Goal: Task Accomplishment & Management: Manage account settings

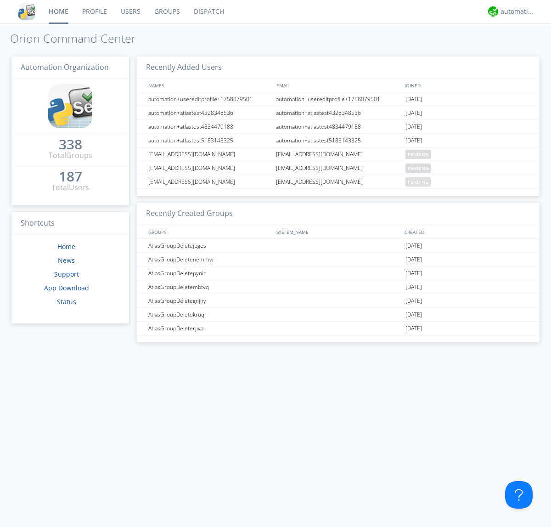
click at [166, 11] on link "Groups" at bounding box center [166, 11] width 39 height 23
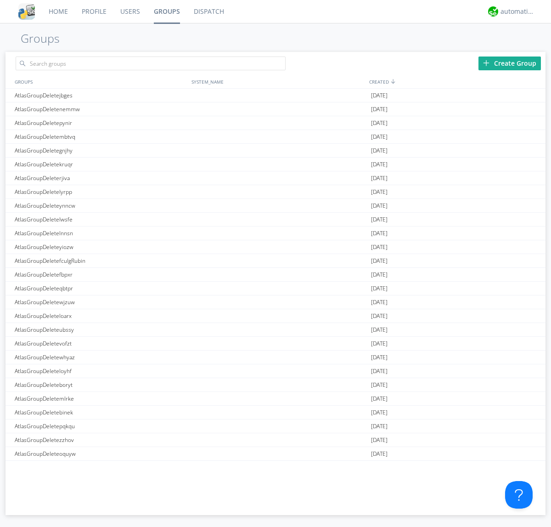
click at [166, 11] on link "Groups" at bounding box center [167, 11] width 40 height 23
click at [510, 63] on div "Create Group" at bounding box center [509, 63] width 62 height 14
click at [166, 11] on link "Groups" at bounding box center [167, 11] width 40 height 23
type input "AtlasGroupDeletezqnhw"
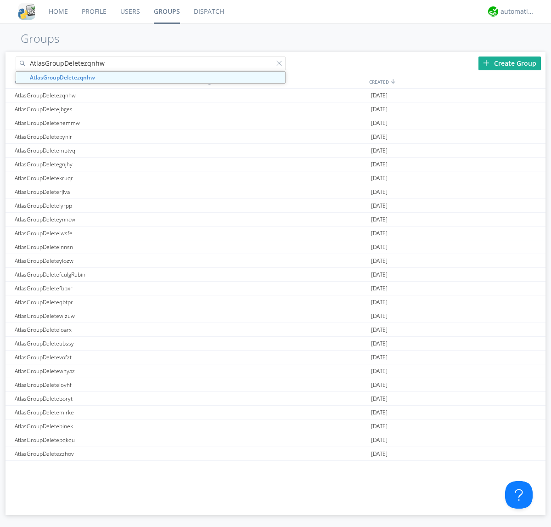
click at [129, 11] on link "Users" at bounding box center [130, 11] width 34 height 23
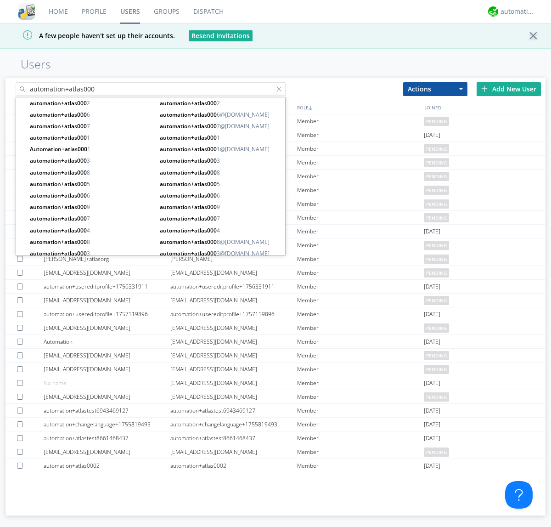
type input "automation+atlas000"
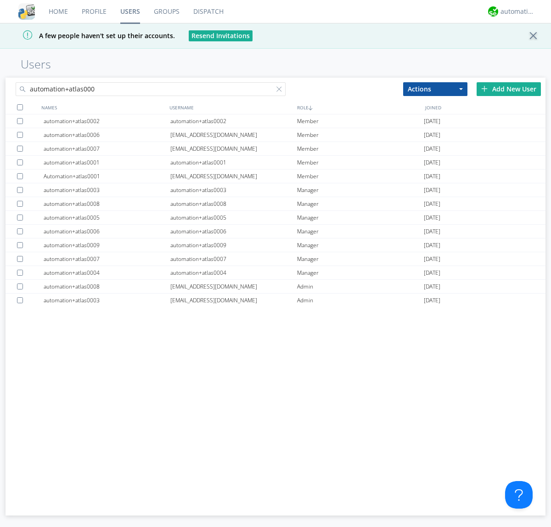
click at [20, 107] on div at bounding box center [20, 107] width 6 height 6
click at [435, 89] on button "Actions" at bounding box center [435, 89] width 64 height 14
click at [0, 0] on link "Add to Group" at bounding box center [0, 0] width 0 height 0
click at [130, 11] on link "Users" at bounding box center [130, 11] width 34 height 23
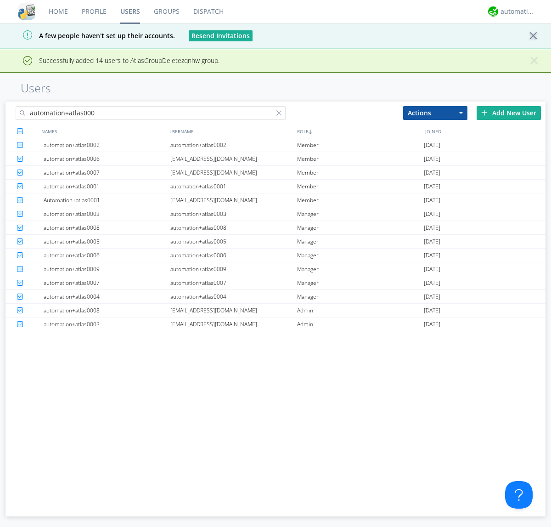
click at [281, 114] on div at bounding box center [280, 114] width 9 height 9
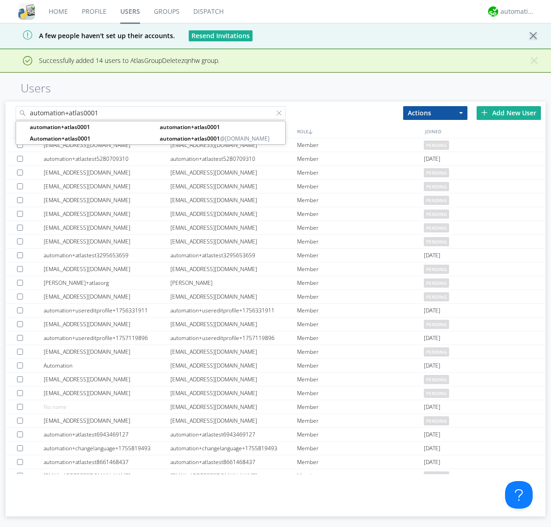
type input "automation+atlas0001"
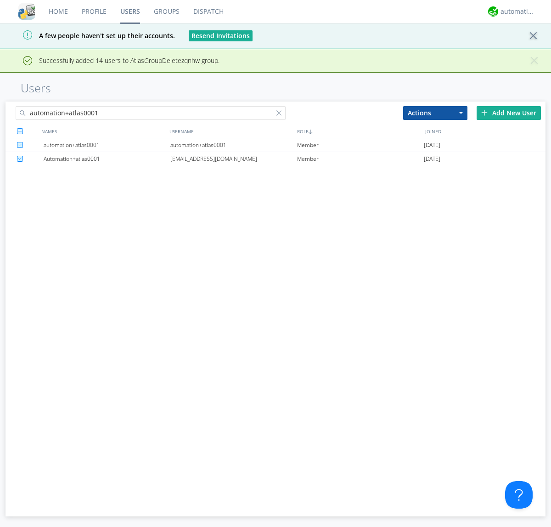
click at [233, 145] on div "automation+atlas0001" at bounding box center [233, 144] width 127 height 13
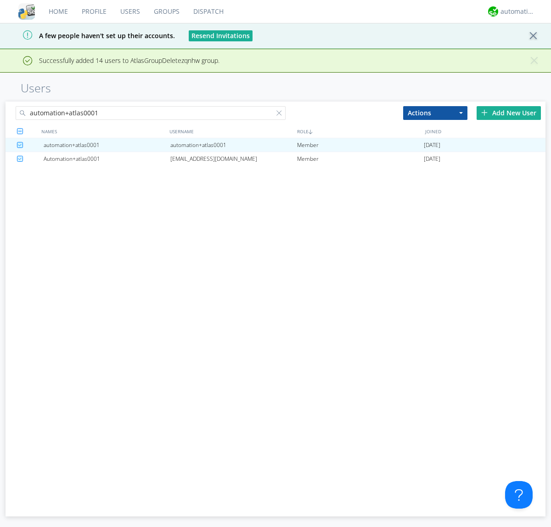
click at [166, 11] on link "Groups" at bounding box center [166, 11] width 39 height 23
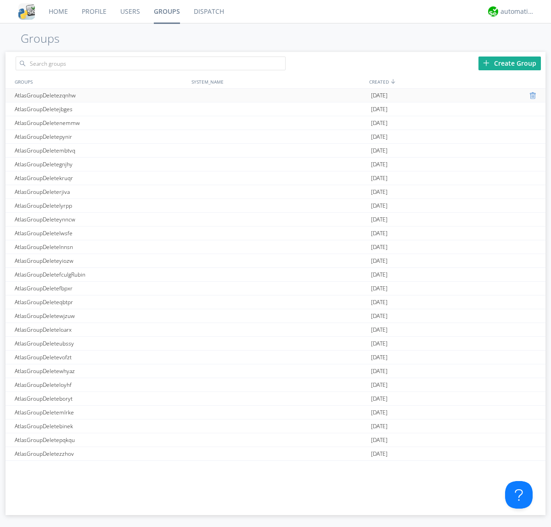
click at [530, 96] on div at bounding box center [533, 95] width 9 height 7
